Goal: Task Accomplishment & Management: Complete application form

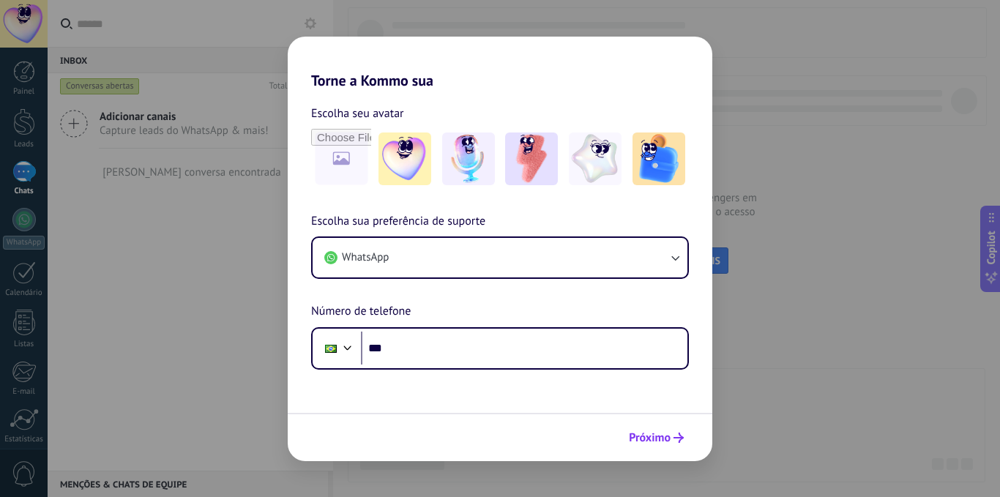
click at [649, 441] on span "Próximo" at bounding box center [650, 437] width 42 height 10
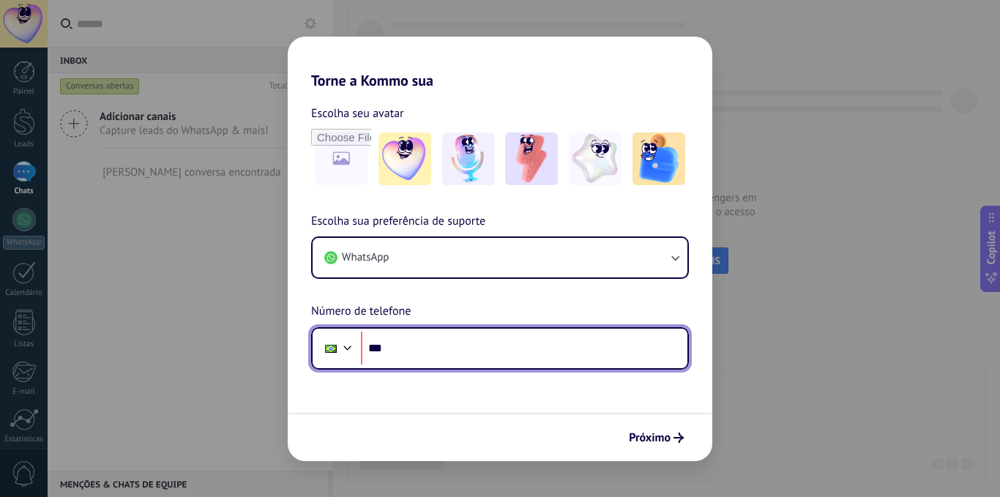
click at [531, 364] on input "***" at bounding box center [524, 348] width 326 height 34
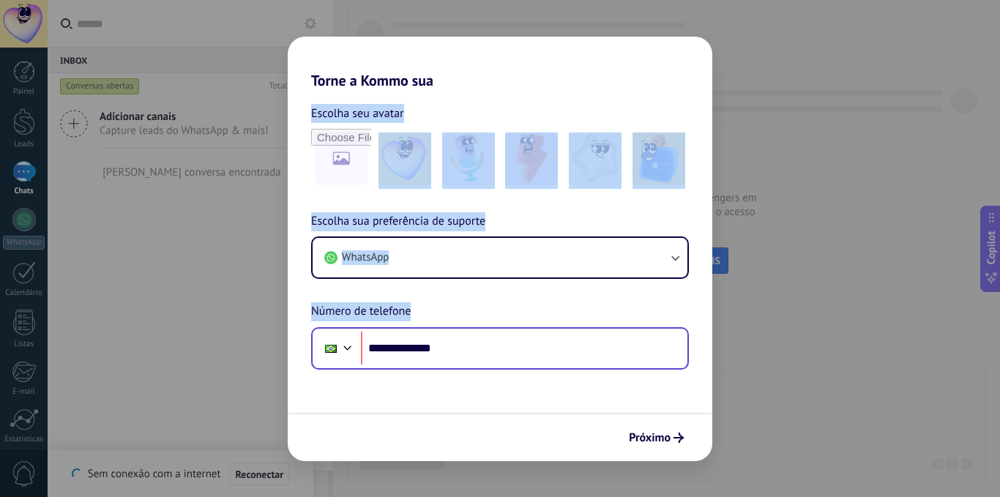
drag, startPoint x: 823, startPoint y: 190, endPoint x: 465, endPoint y: 349, distance: 391.1
click at [465, 349] on div "**********" at bounding box center [500, 248] width 1000 height 497
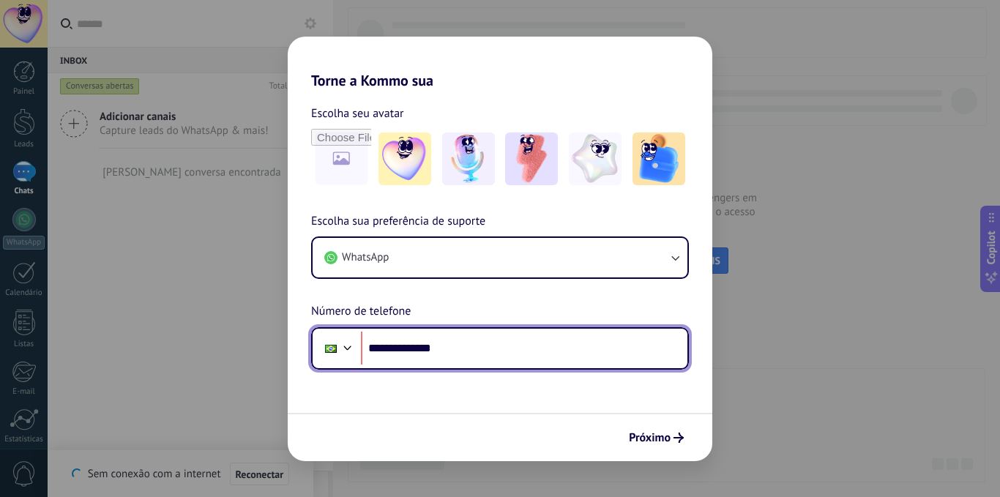
click at [465, 349] on input "**********" at bounding box center [524, 348] width 326 height 34
type input "**********"
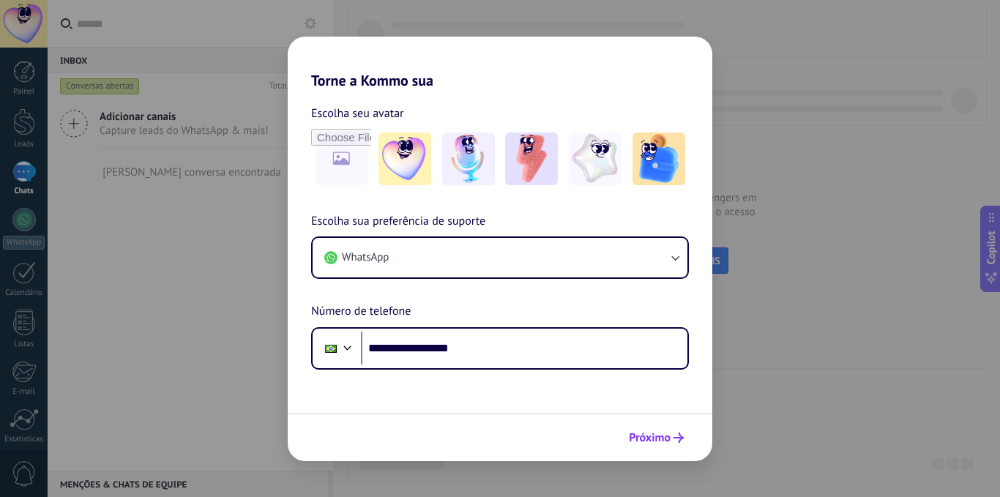
click at [660, 438] on span "Próximo" at bounding box center [650, 437] width 42 height 10
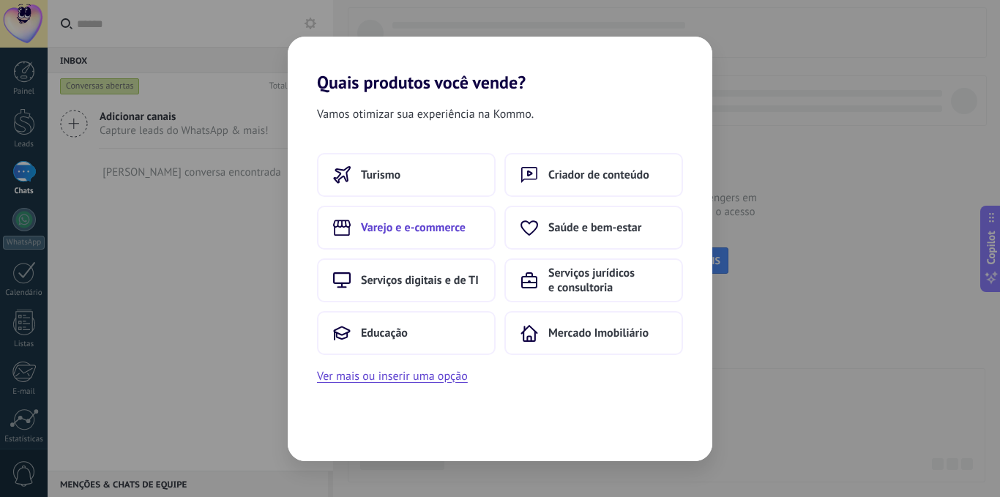
click at [469, 241] on button "Varejo e e-commerce" at bounding box center [406, 228] width 179 height 44
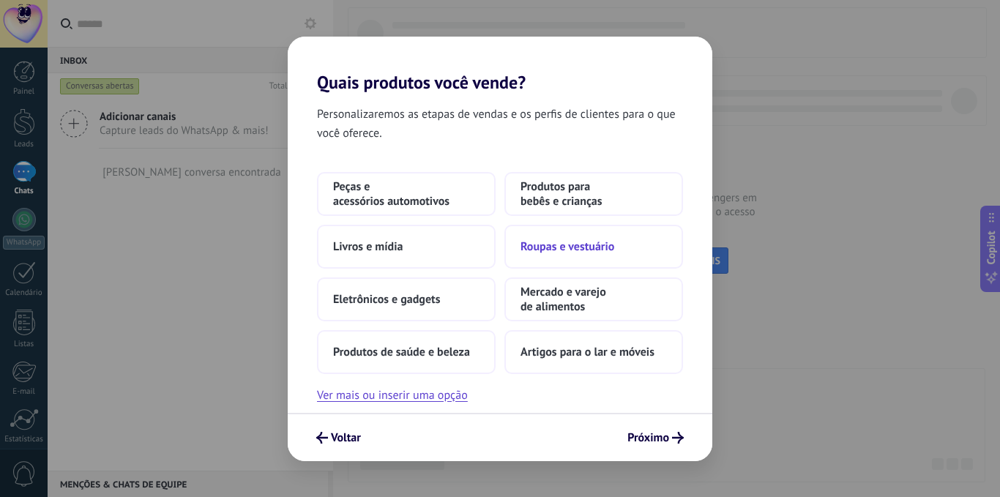
click at [563, 247] on span "Roupas e vestuário" at bounding box center [567, 246] width 94 height 15
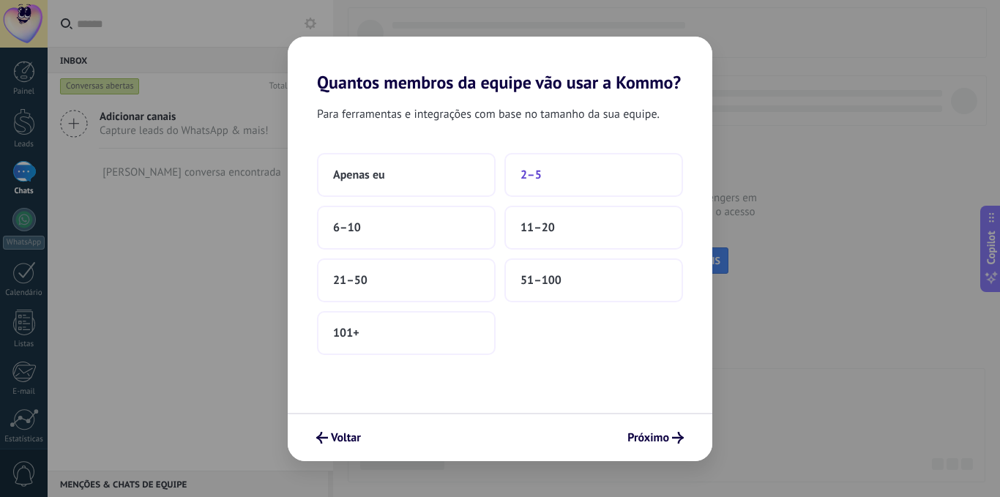
click at [550, 184] on button "2–5" at bounding box center [593, 175] width 179 height 44
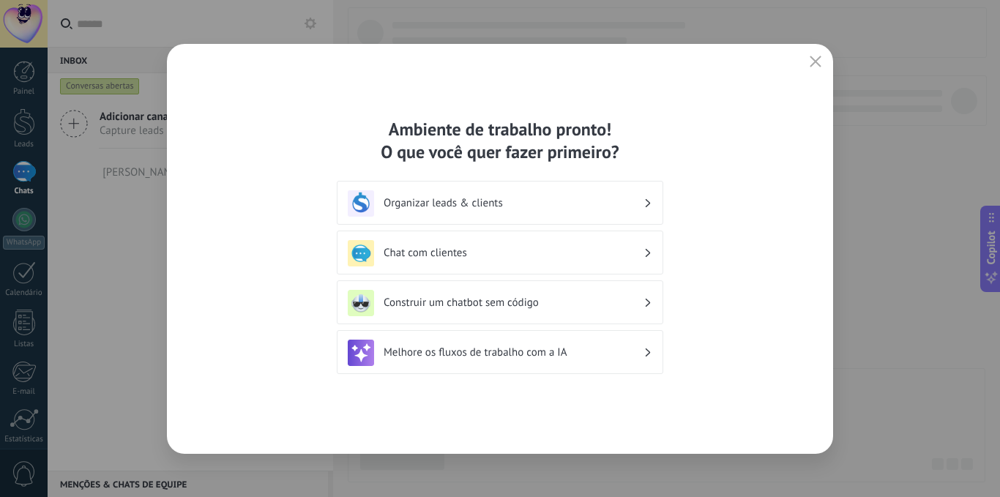
click at [517, 214] on div "Organizar leads & clients" at bounding box center [500, 203] width 304 height 26
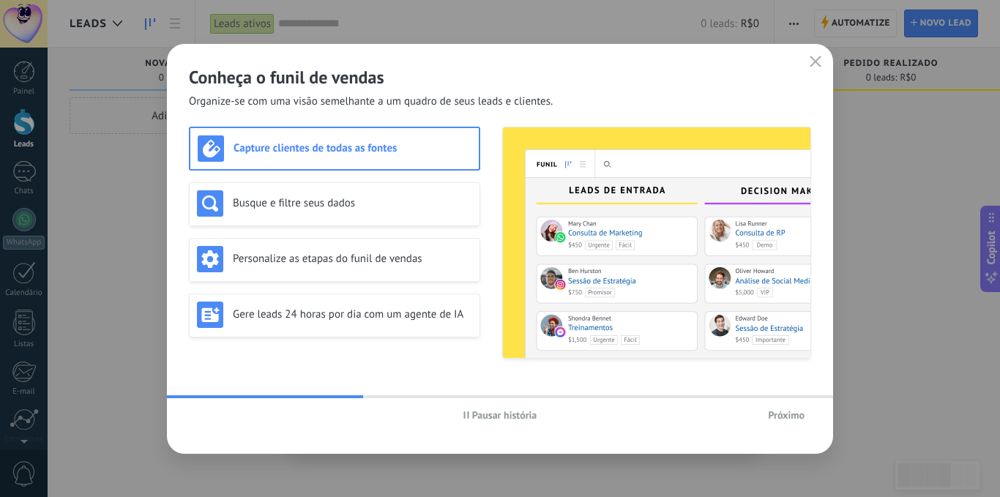
drag, startPoint x: 754, startPoint y: 412, endPoint x: 796, endPoint y: 421, distance: 42.8
click at [796, 421] on div "Próximo" at bounding box center [707, 415] width 207 height 22
click at [796, 421] on button "Próximo" at bounding box center [786, 415] width 50 height 22
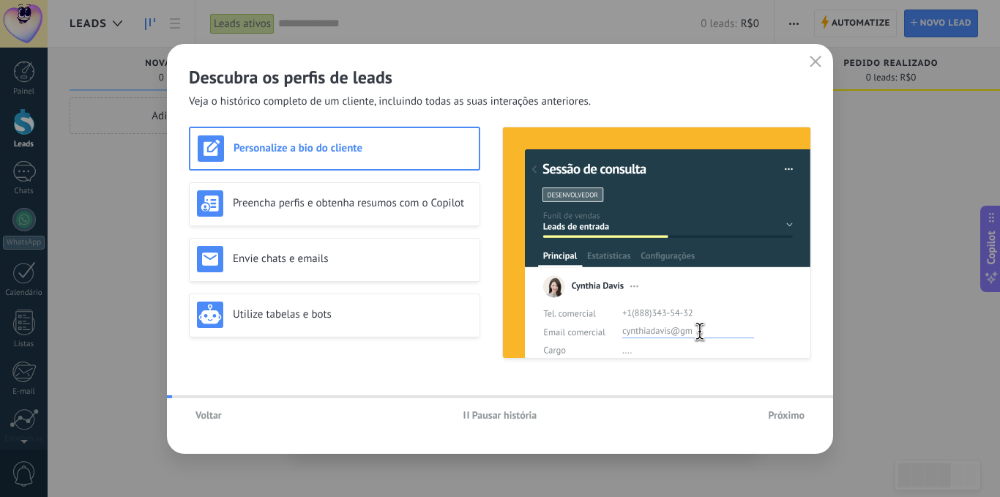
click at [796, 421] on button "Próximo" at bounding box center [786, 415] width 50 height 22
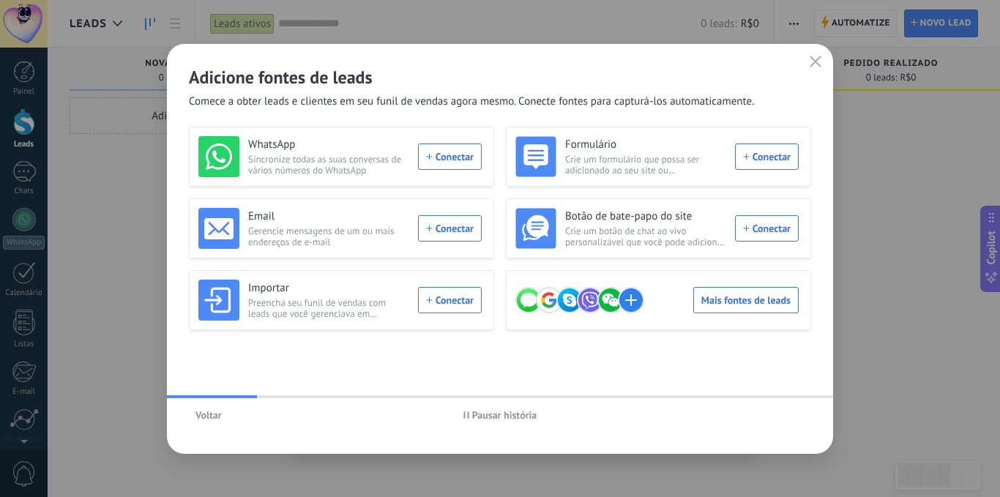
click at [220, 410] on span "Voltar" at bounding box center [208, 415] width 26 height 10
click at [211, 419] on span "Voltar" at bounding box center [208, 415] width 26 height 10
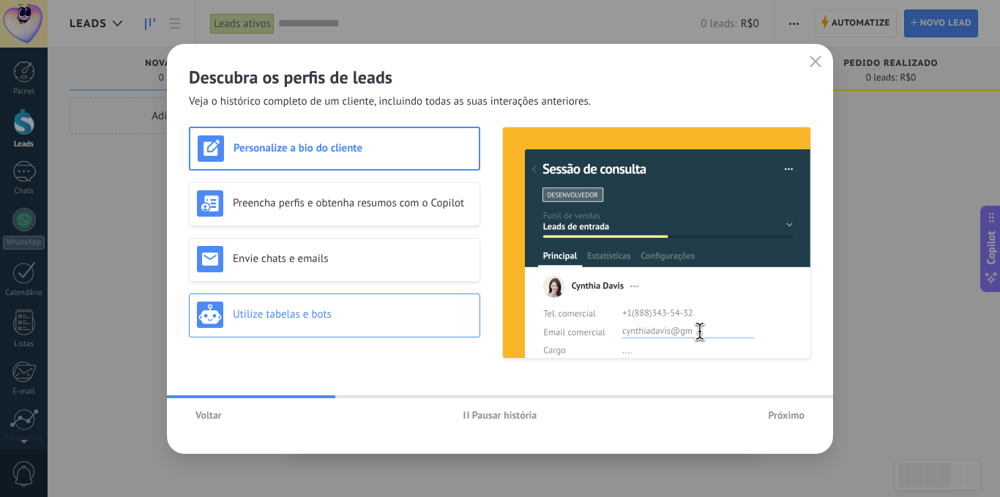
click at [391, 303] on div "Utilize tabelas e bots" at bounding box center [334, 314] width 275 height 26
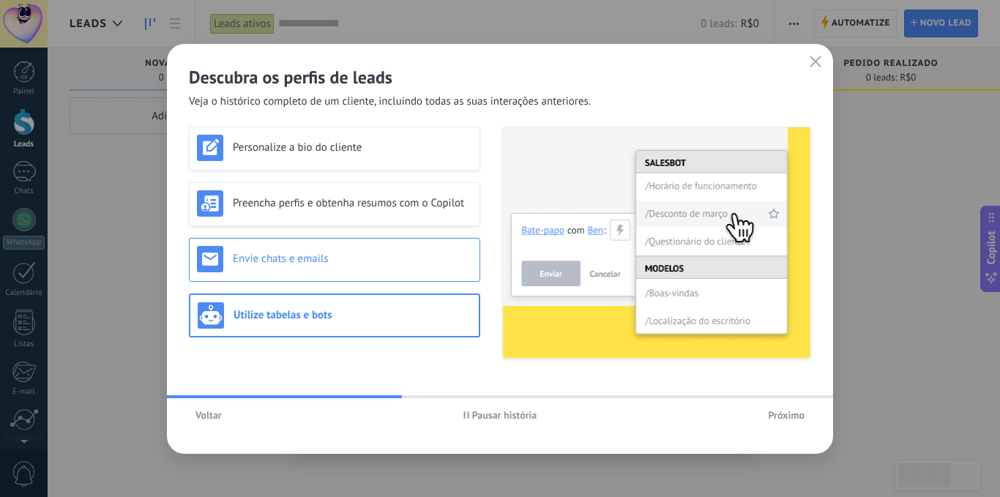
click at [393, 266] on div "Envie chats e emails" at bounding box center [334, 259] width 275 height 26
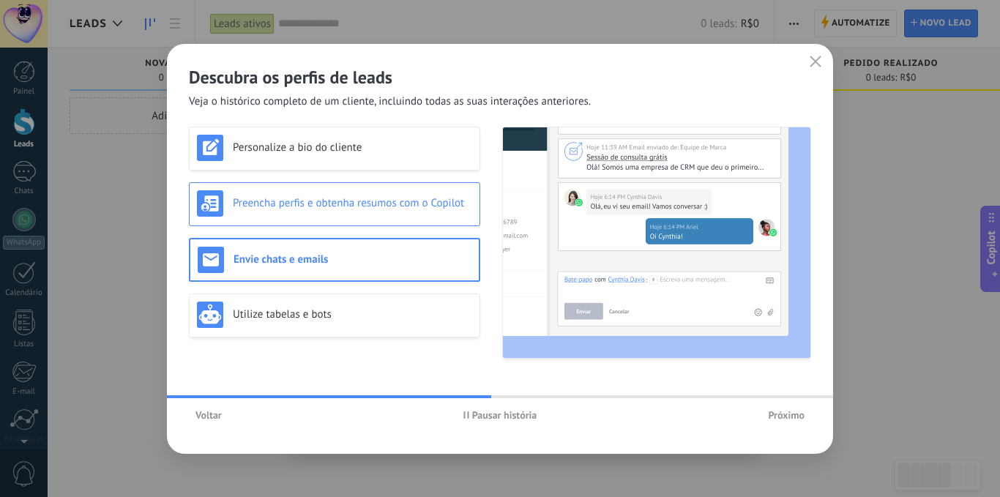
click at [403, 209] on h3 "Preencha perfis e obtenha resumos com o Copilot" at bounding box center [352, 203] width 239 height 14
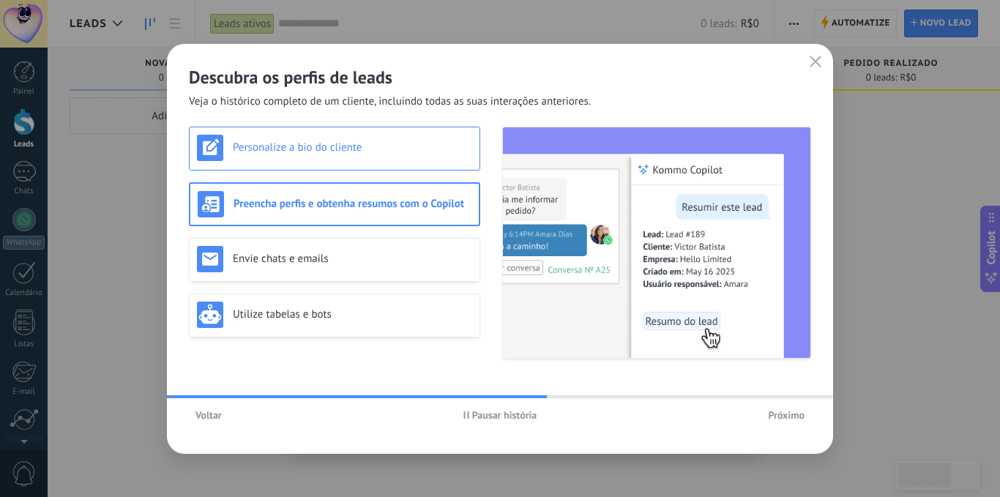
click at [407, 150] on h3 "Personalize a bio do cliente" at bounding box center [352, 147] width 239 height 14
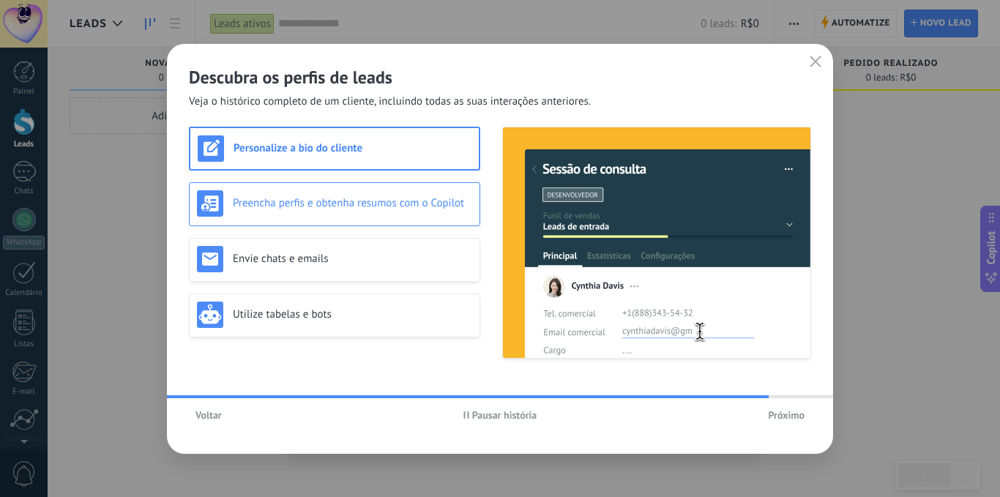
click at [293, 203] on h3 "Preencha perfis e obtenha resumos com o Copilot" at bounding box center [352, 203] width 239 height 14
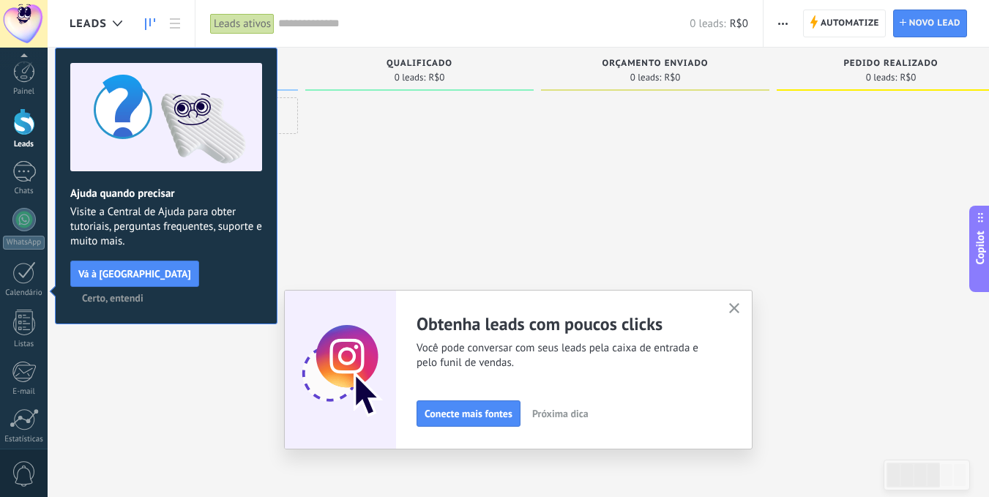
scroll to position [112, 0]
